Goal: Navigation & Orientation: Find specific page/section

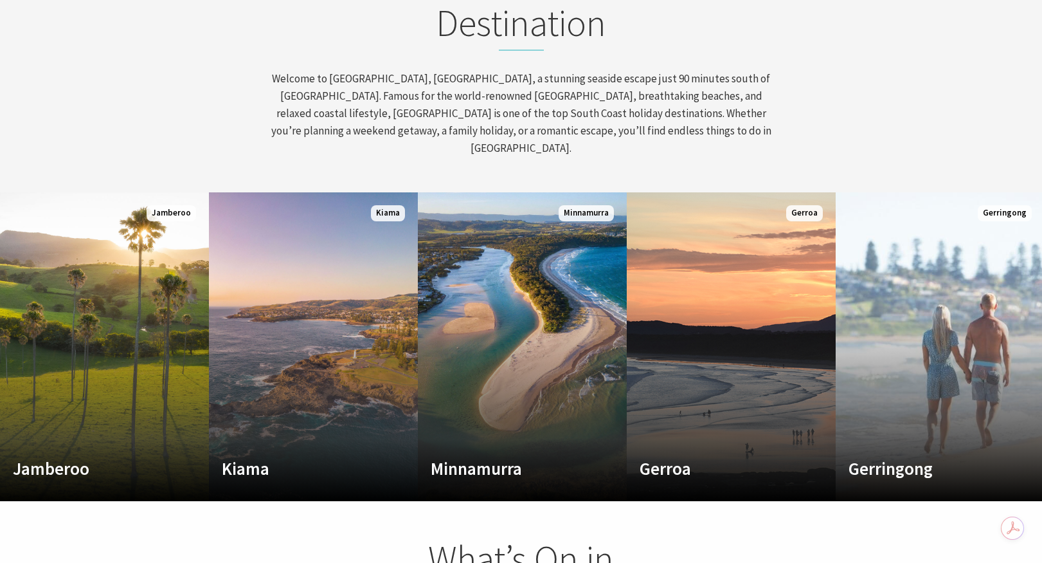
scroll to position [637, 0]
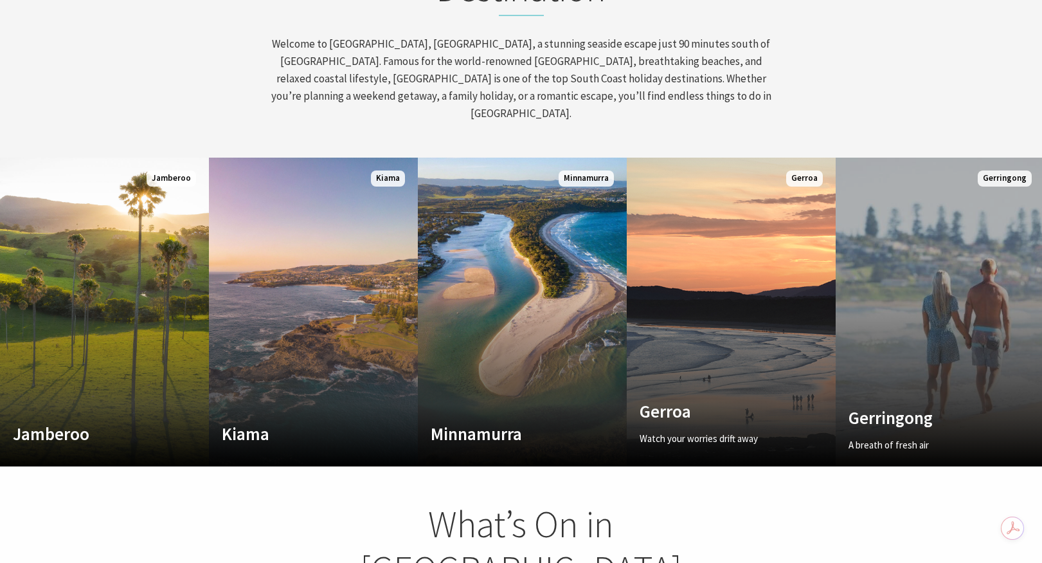
click at [931, 325] on link "Custom Image Used Gerringong A breath of fresh air Read More Gerringong" at bounding box center [940, 312] width 209 height 309
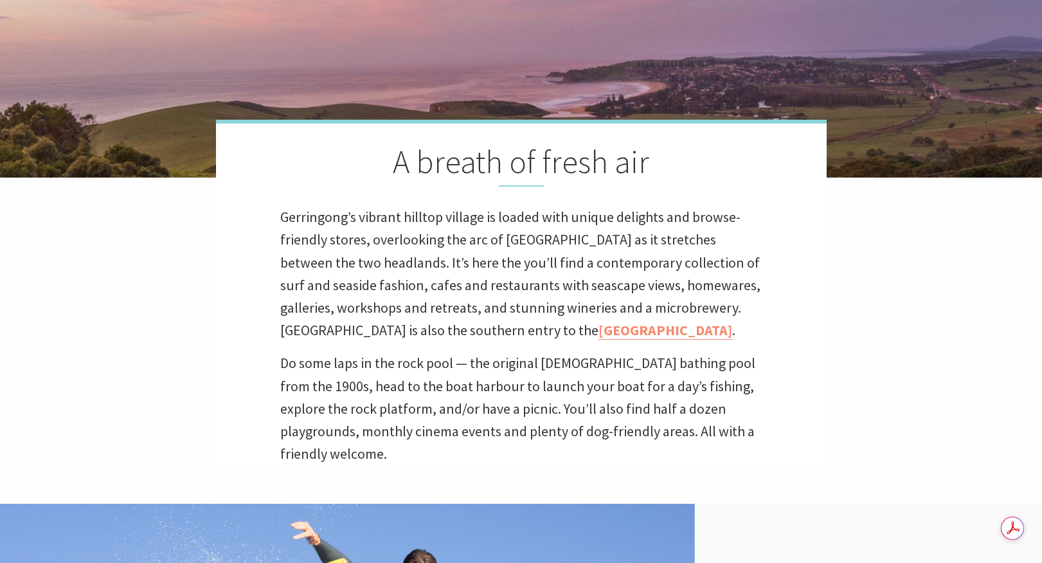
scroll to position [461, 1058]
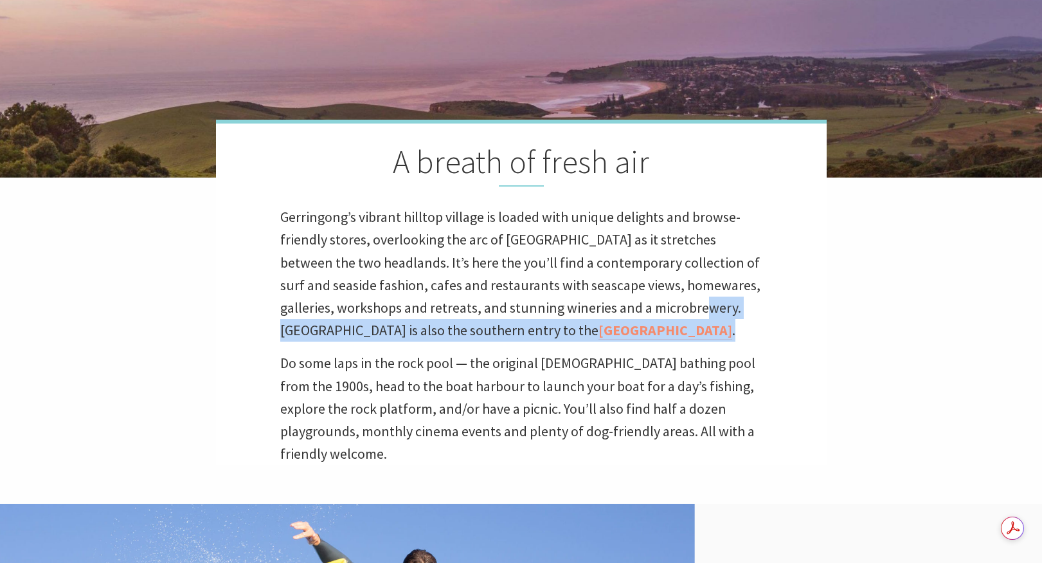
drag, startPoint x: 682, startPoint y: 307, endPoint x: 609, endPoint y: 325, distance: 75.5
click at [609, 325] on p "Gerringong’s vibrant hilltop village is loaded with unique delights and browse-…" at bounding box center [521, 274] width 482 height 136
copy p "Gerringong is also the southern entry to the Kiama Coast Walk ."
click at [599, 332] on link "[GEOGRAPHIC_DATA]" at bounding box center [666, 330] width 134 height 19
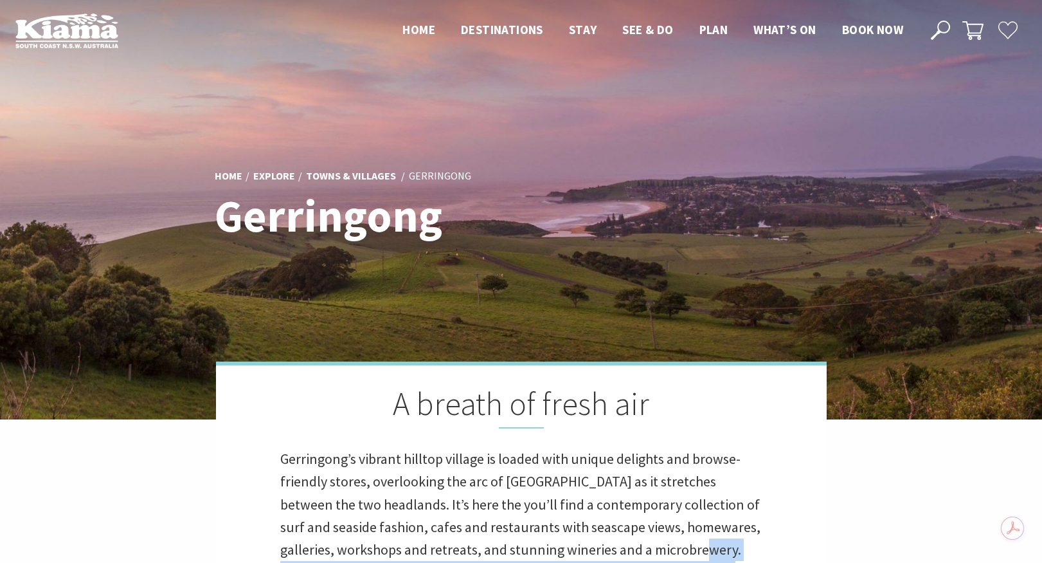
scroll to position [0, 0]
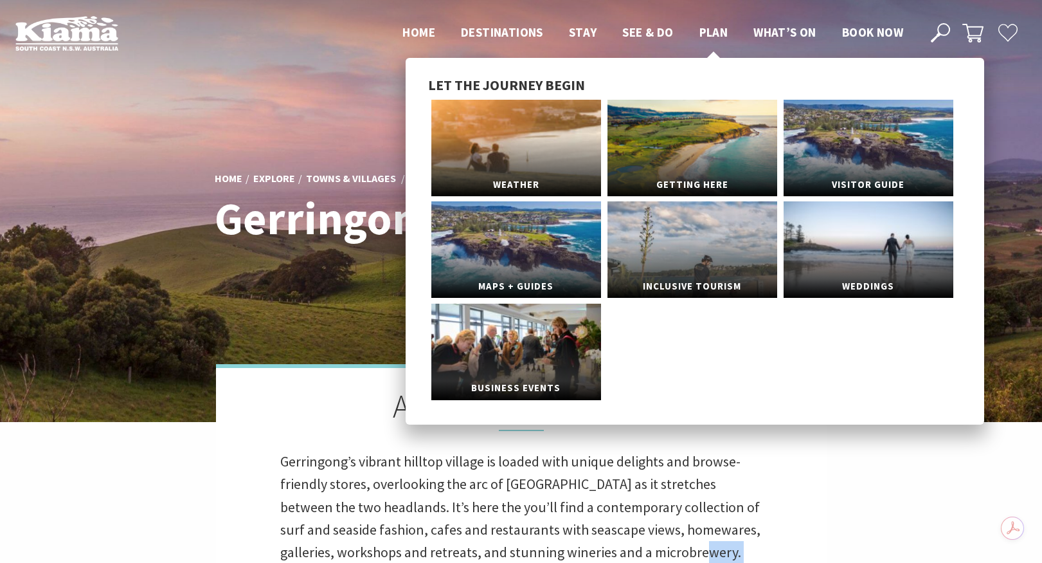
click at [716, 32] on span "Plan" at bounding box center [713, 31] width 29 height 15
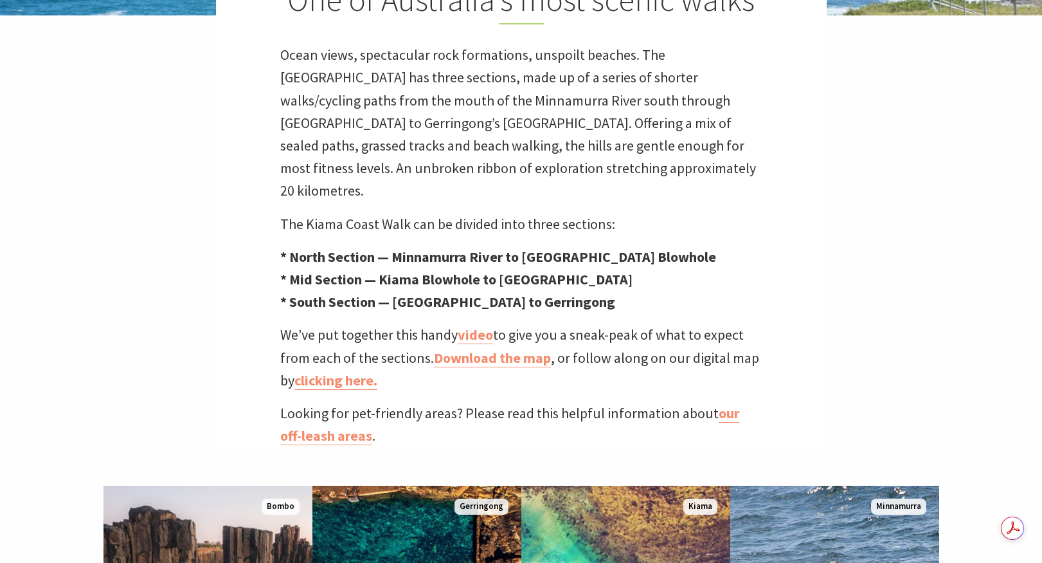
scroll to position [412, 0]
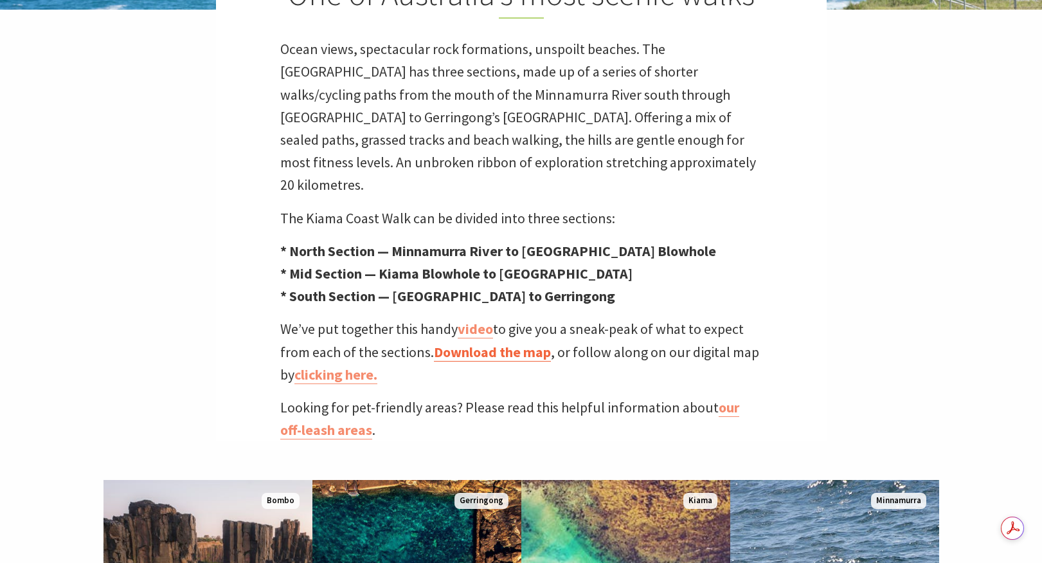
click at [507, 343] on link "Download the map" at bounding box center [492, 352] width 117 height 19
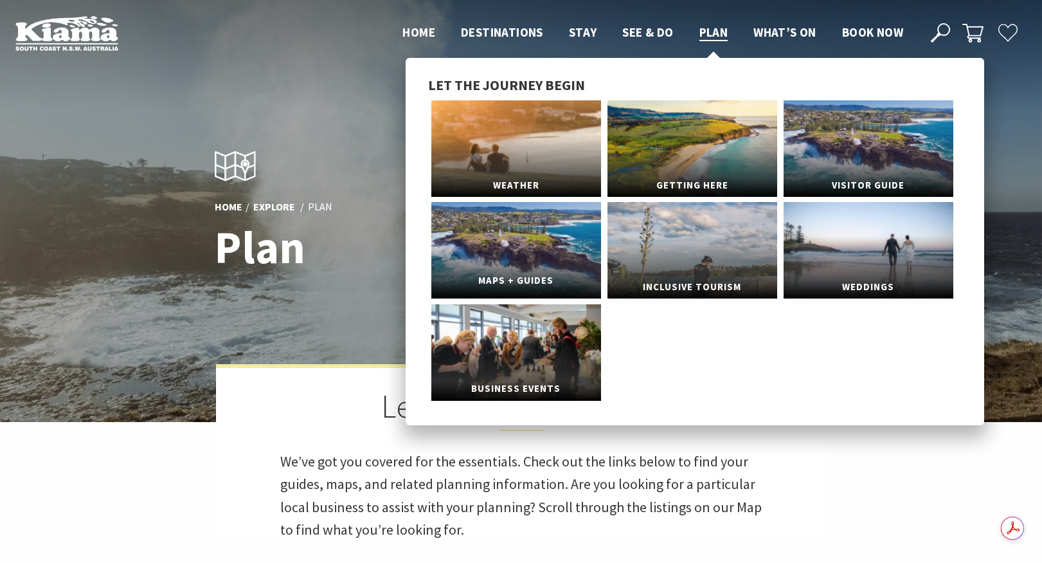
click at [506, 242] on link "Maps + Guides" at bounding box center [516, 250] width 170 height 96
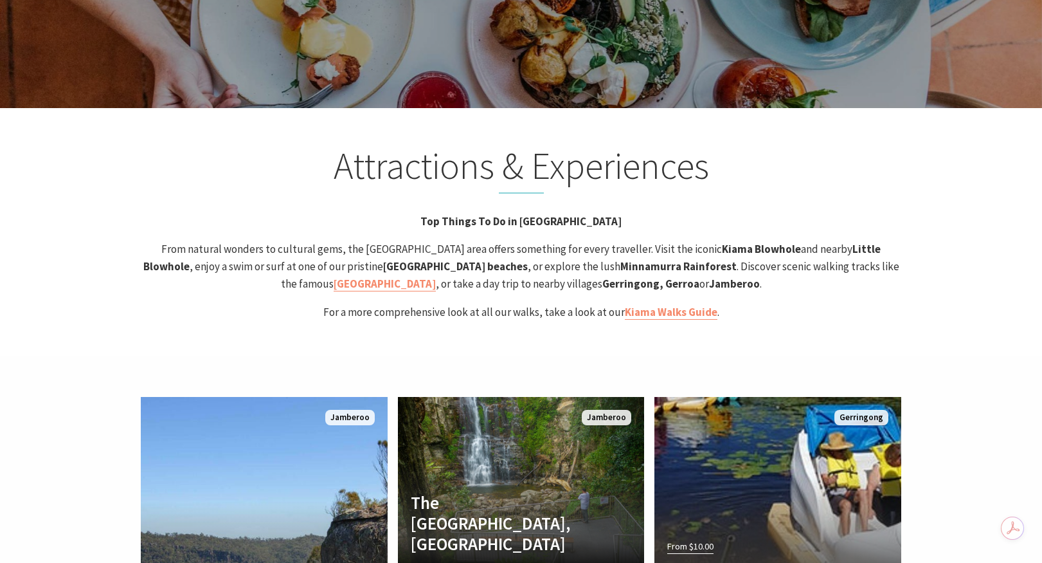
scroll to position [2503, 0]
